Goal: Find specific page/section

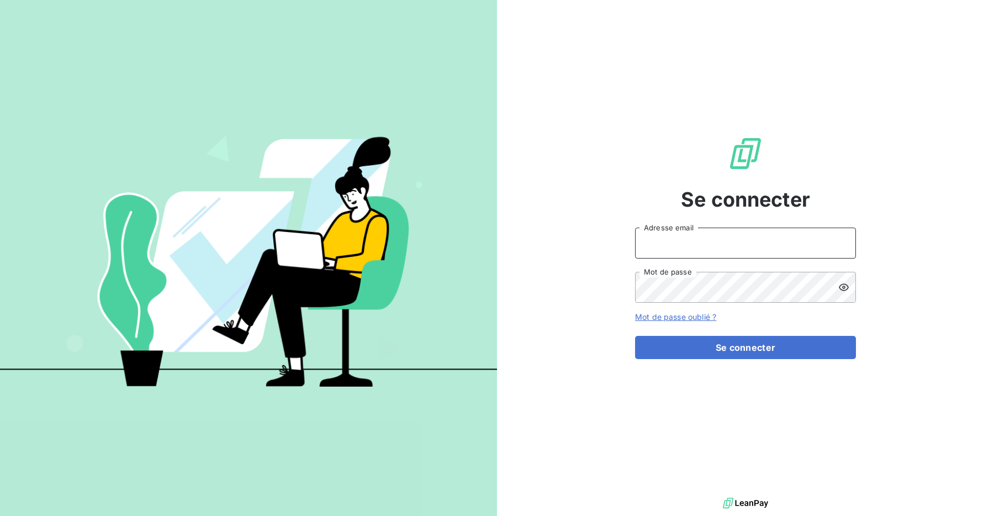
type input "admin@cgff"
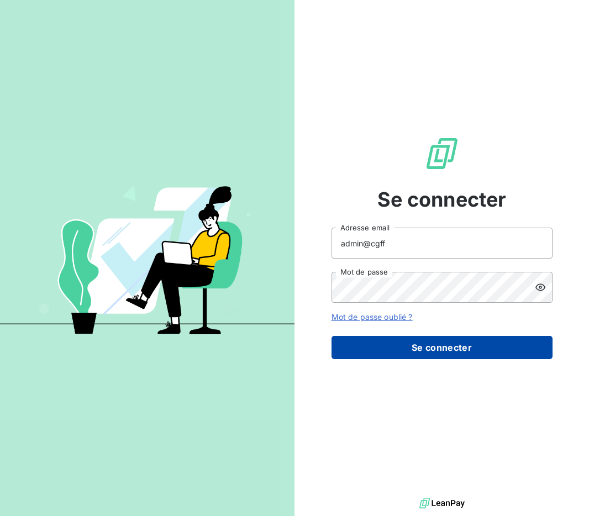
click at [428, 346] on button "Se connecter" at bounding box center [441, 347] width 221 height 23
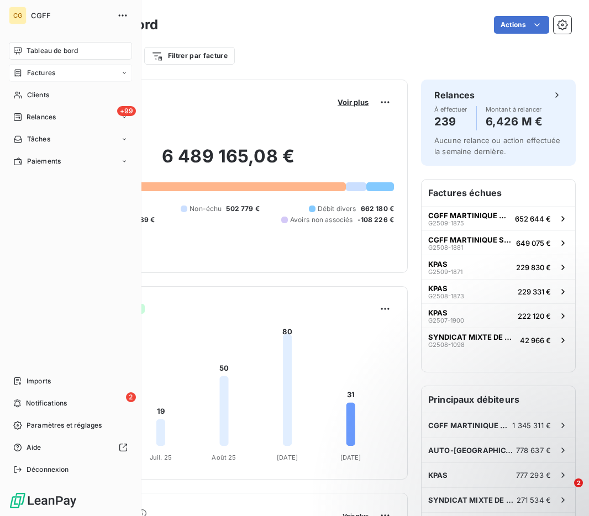
click at [25, 76] on div "Factures" at bounding box center [34, 73] width 42 height 10
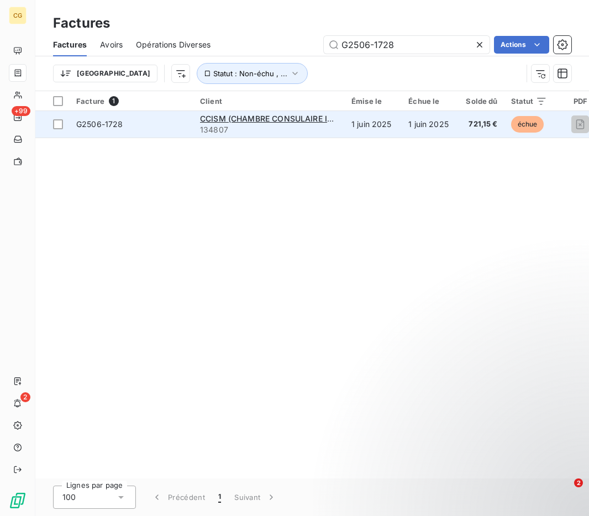
click at [165, 128] on span "G2506-1728" at bounding box center [131, 124] width 110 height 11
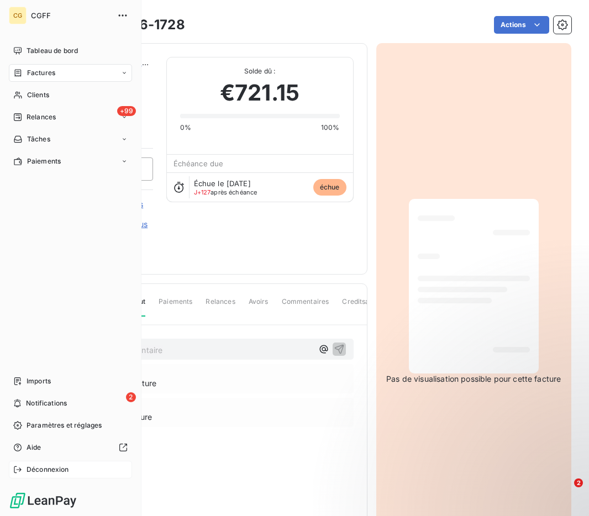
click at [27, 471] on span "Déconnexion" at bounding box center [48, 470] width 43 height 10
